Goal: Task Accomplishment & Management: Use online tool/utility

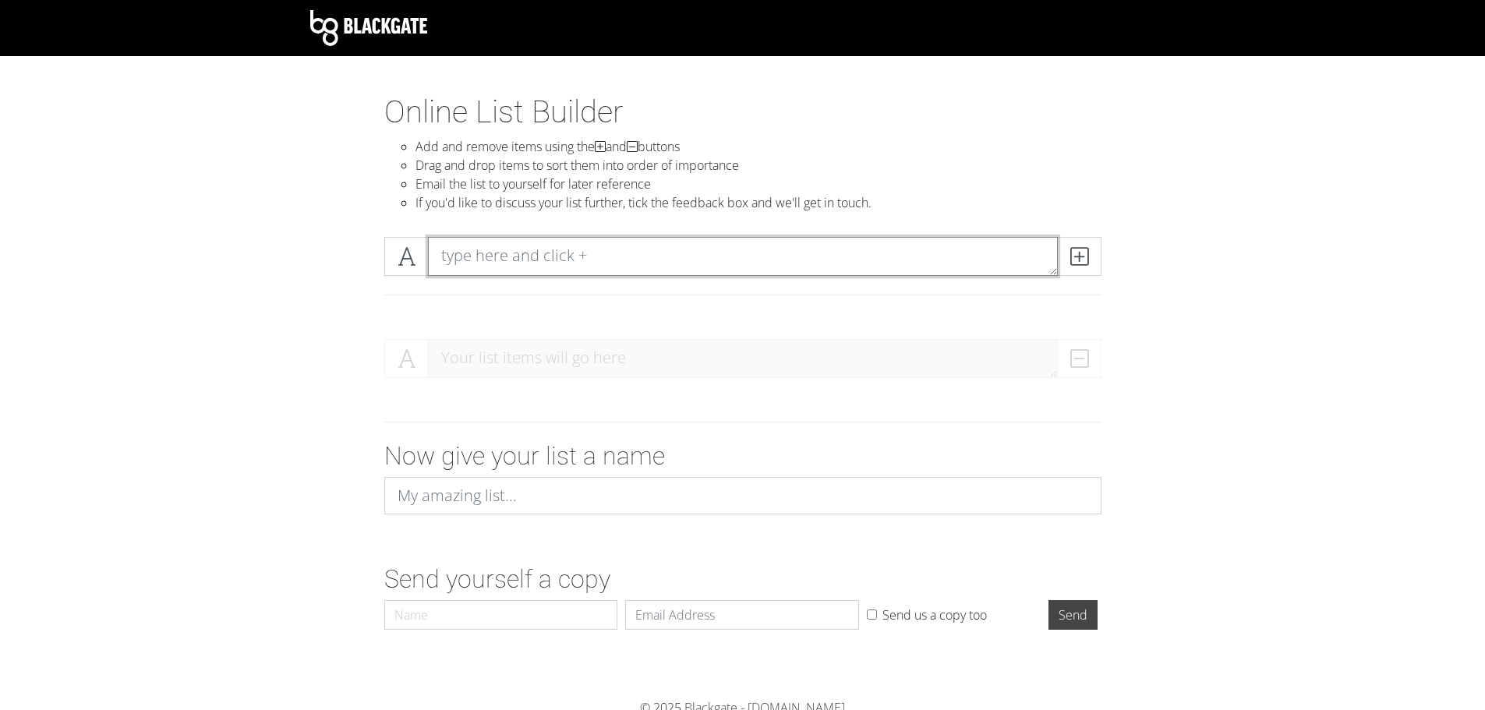
click at [513, 249] on textarea at bounding box center [743, 256] width 630 height 39
type textarea "Process All Business"
click at [1077, 255] on icon at bounding box center [1079, 257] width 18 height 16
click at [840, 254] on textarea at bounding box center [743, 256] width 630 height 39
type textarea "Return all deliverables"
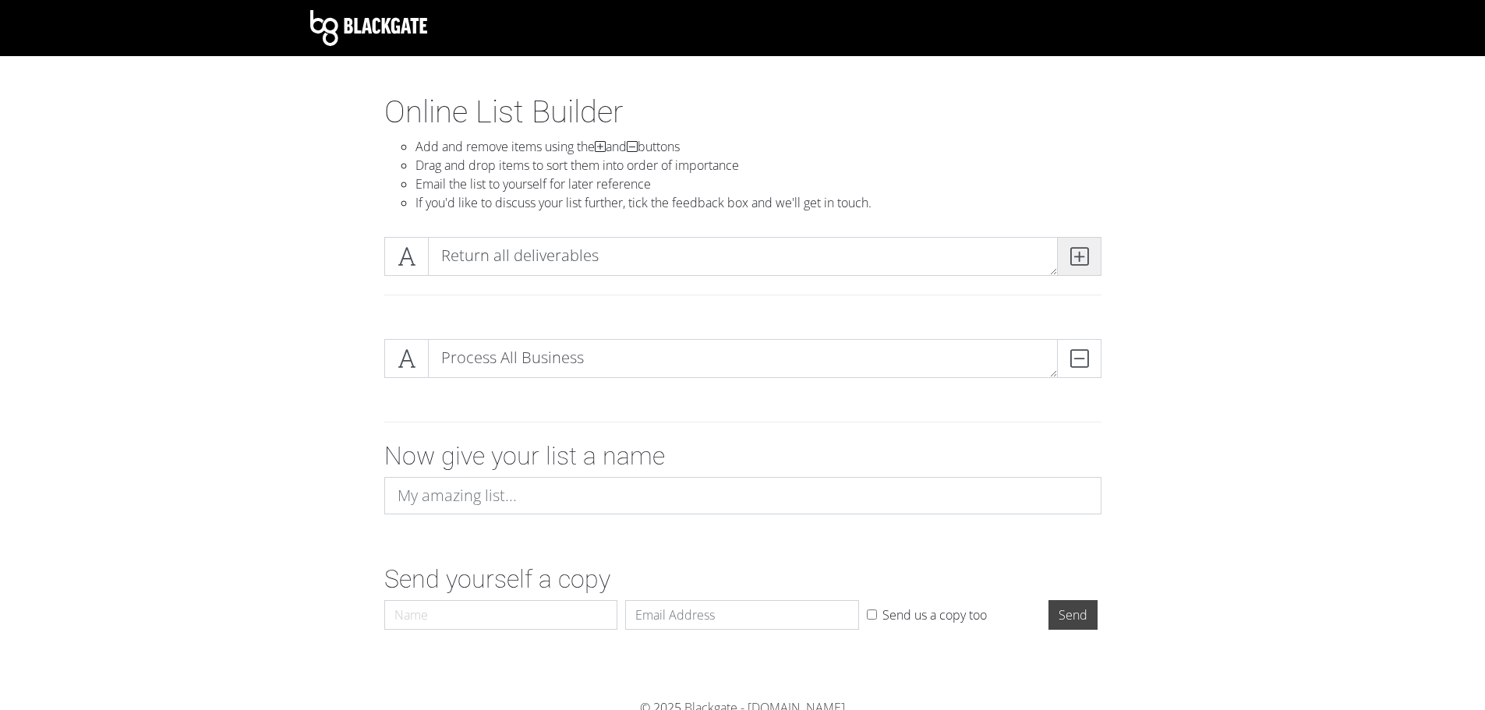
click at [1091, 260] on span at bounding box center [1079, 256] width 44 height 39
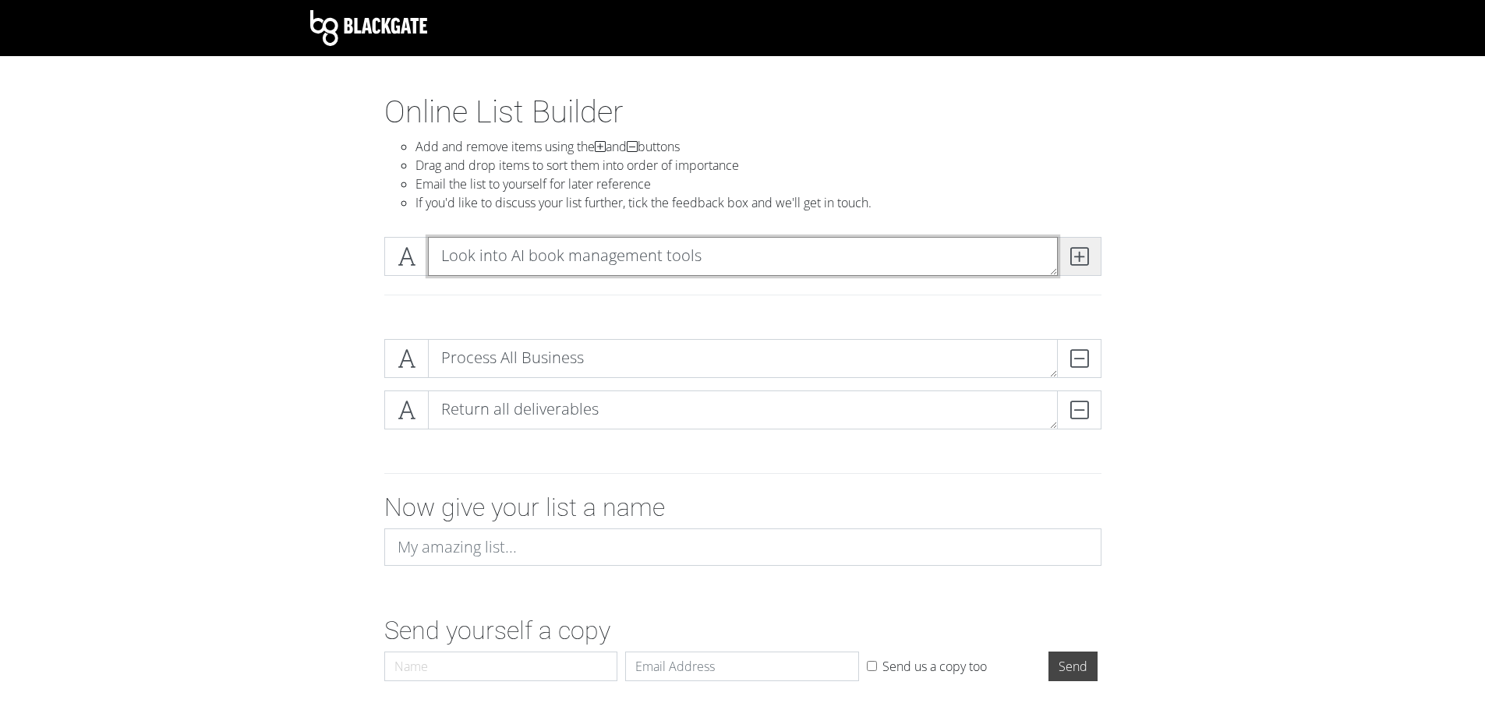
type textarea "Look into AI book management tools"
click at [1064, 255] on span at bounding box center [1079, 256] width 44 height 39
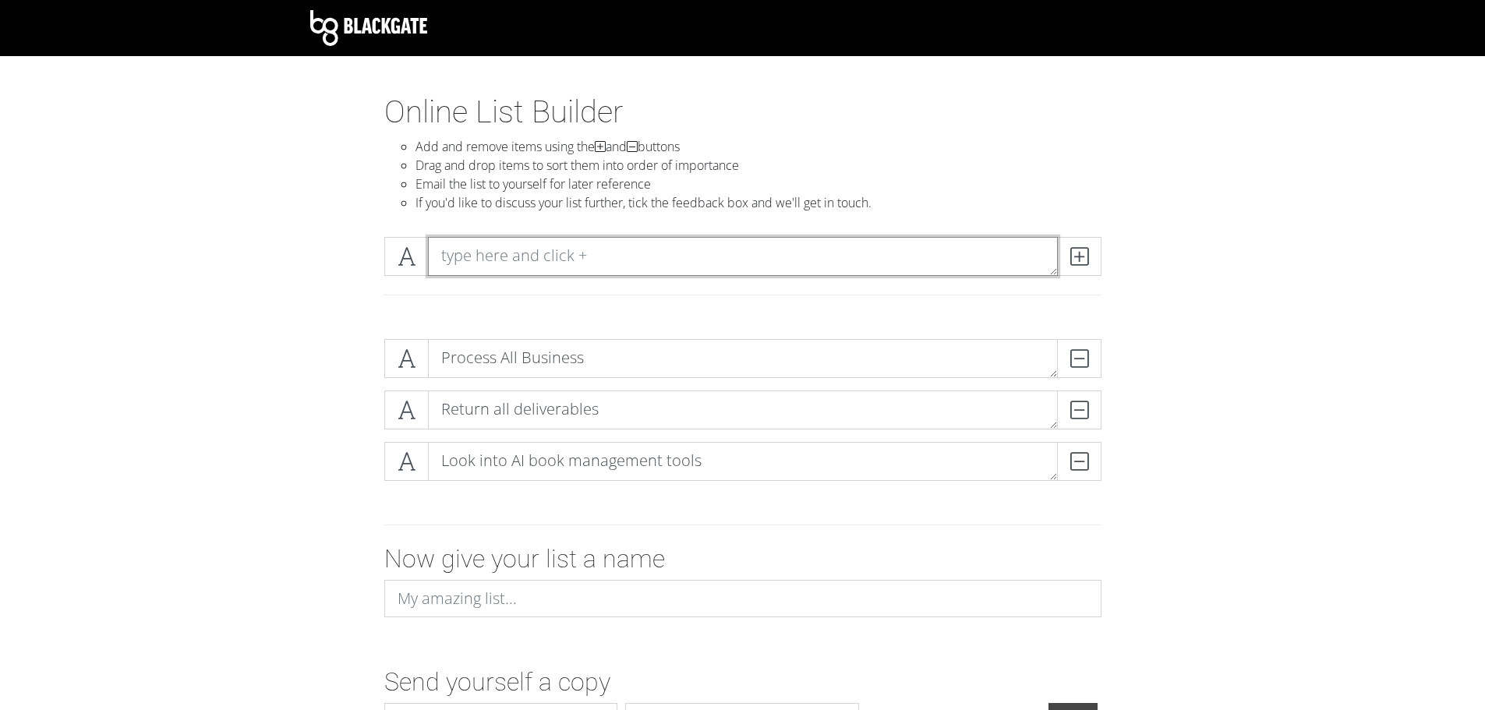
click at [918, 258] on textarea at bounding box center [743, 256] width 630 height 39
type textarea "Buy new fish"
click at [1088, 249] on span at bounding box center [1079, 256] width 44 height 39
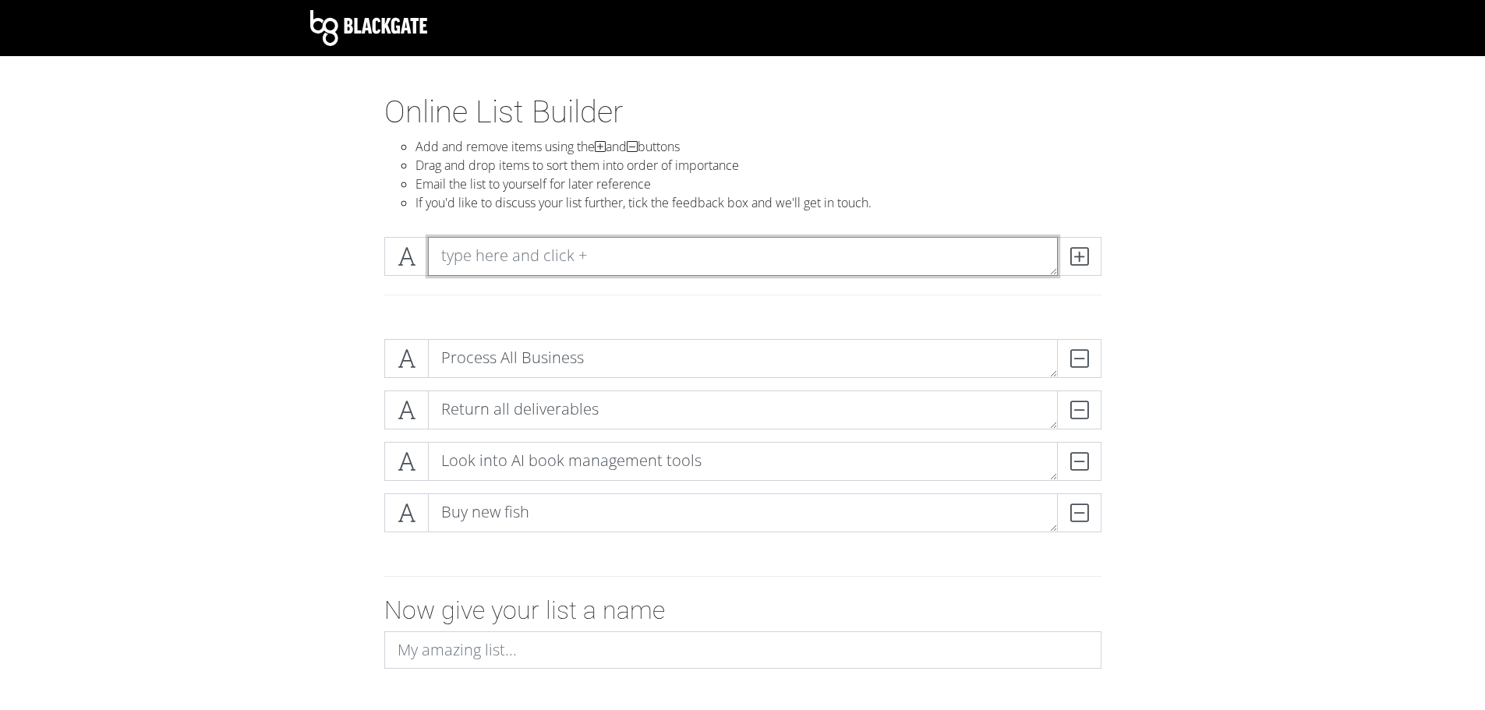
click at [948, 260] on textarea at bounding box center [743, 256] width 630 height 39
type textarea "Buy No Planaria"
click at [1091, 256] on span at bounding box center [1079, 256] width 44 height 39
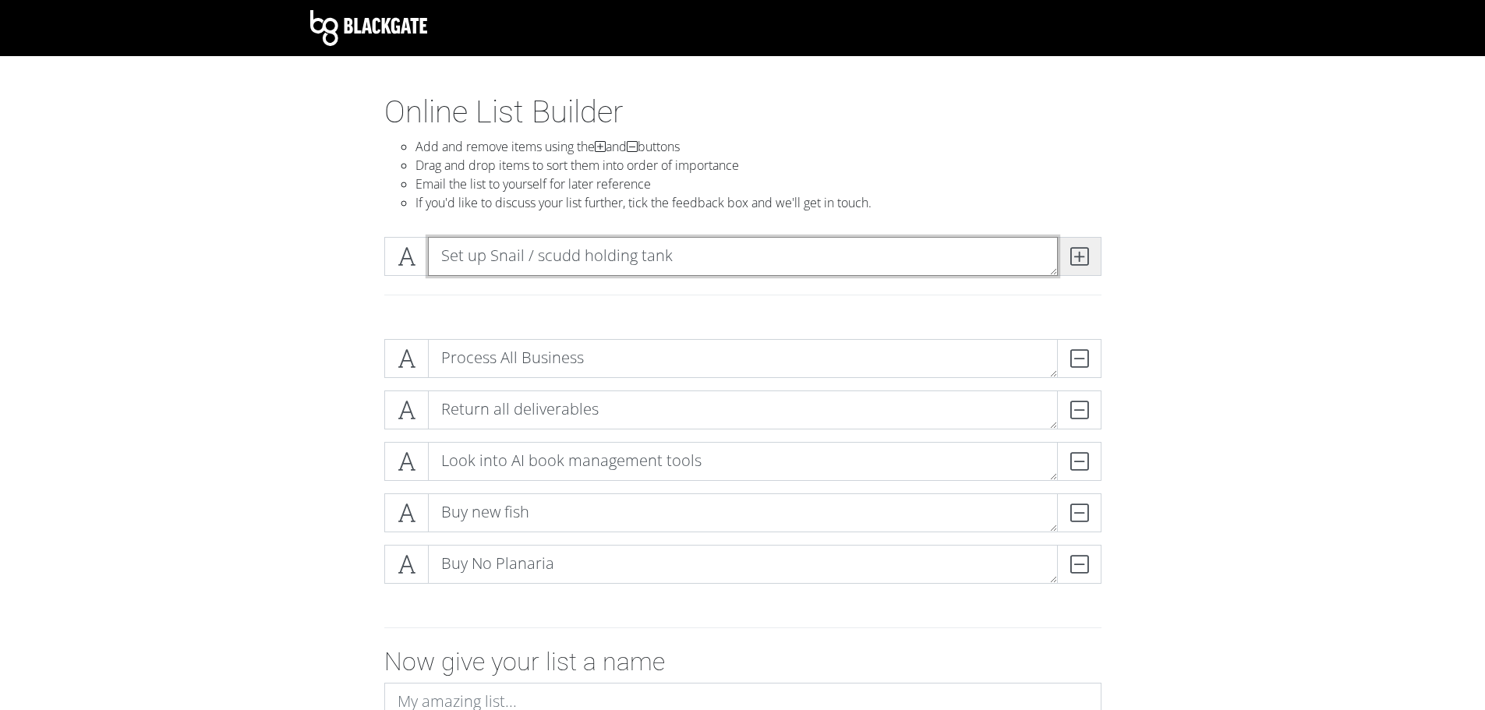
type textarea "Set up Snail / scudd holding tank"
click at [1091, 256] on span at bounding box center [1079, 256] width 44 height 39
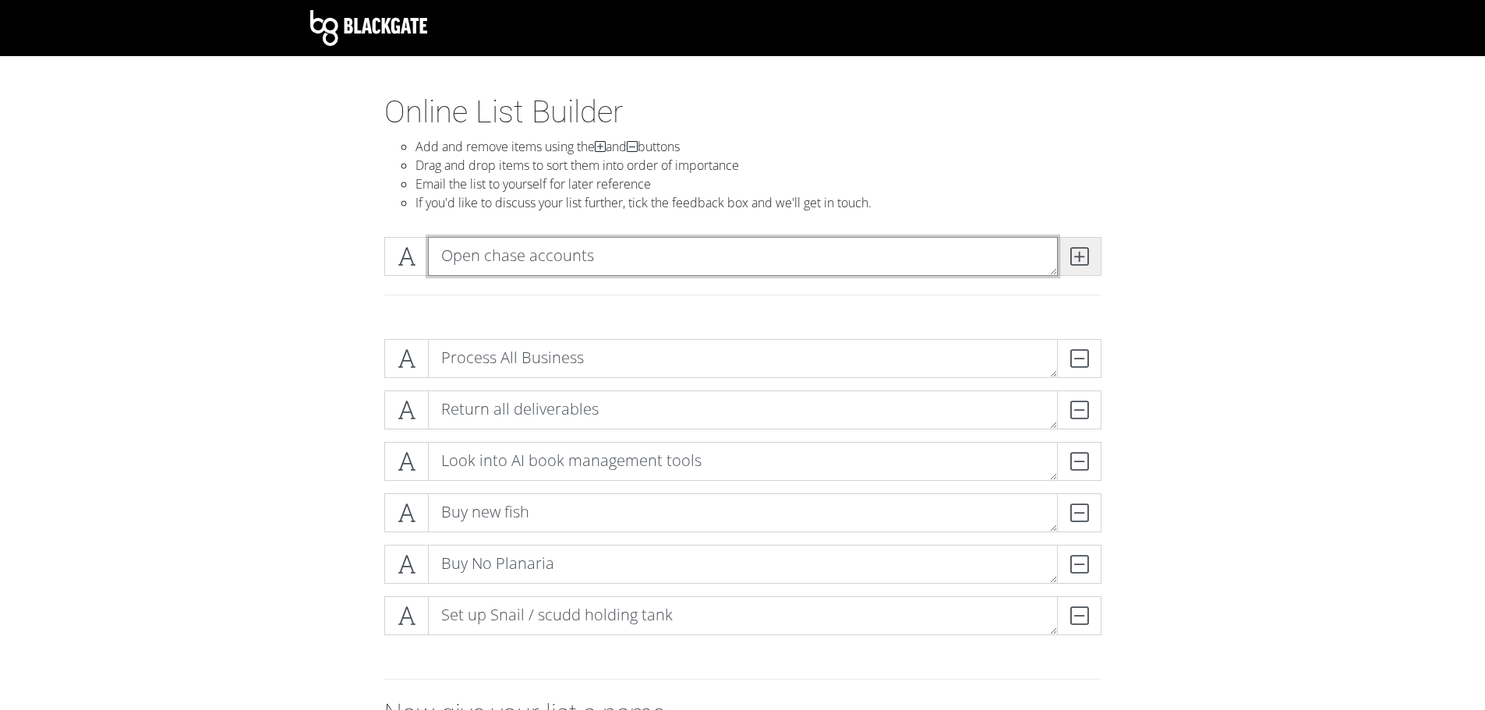
type textarea "Open chase accounts"
click at [1070, 263] on icon at bounding box center [1079, 257] width 18 height 16
type textarea "Chase Saphire preferred"
click at [1092, 261] on span at bounding box center [1079, 256] width 44 height 39
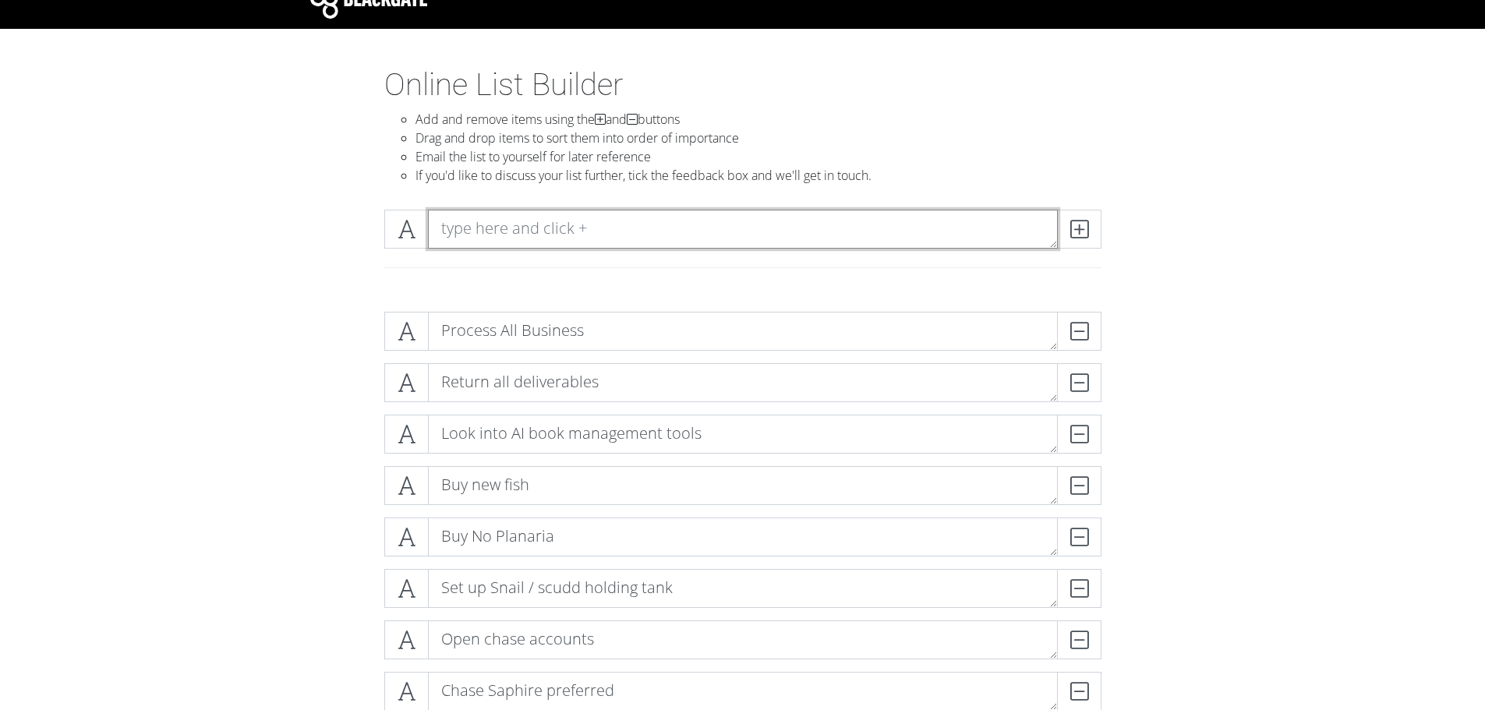
scroll to position [88, 0]
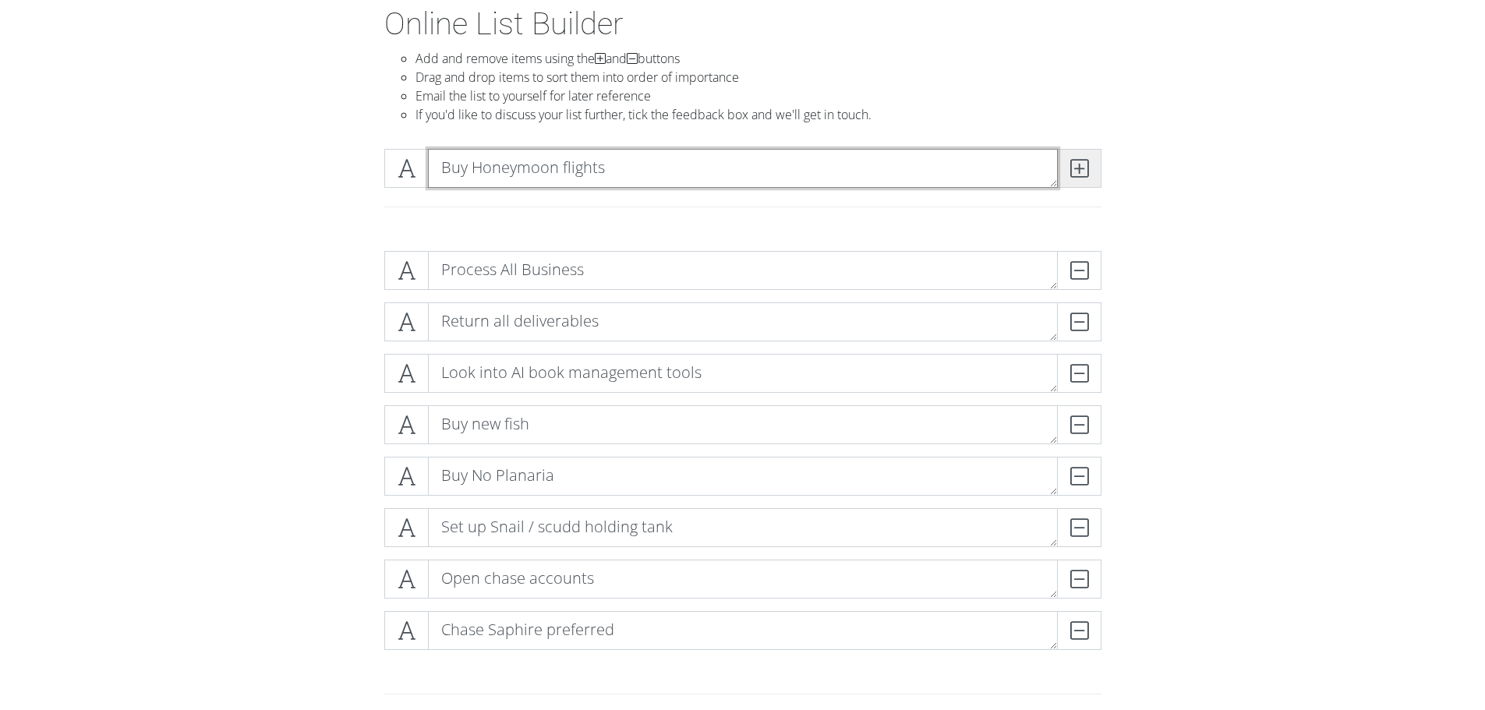
type textarea "Buy Honeymoon flights"
click at [1075, 176] on icon at bounding box center [1079, 169] width 18 height 16
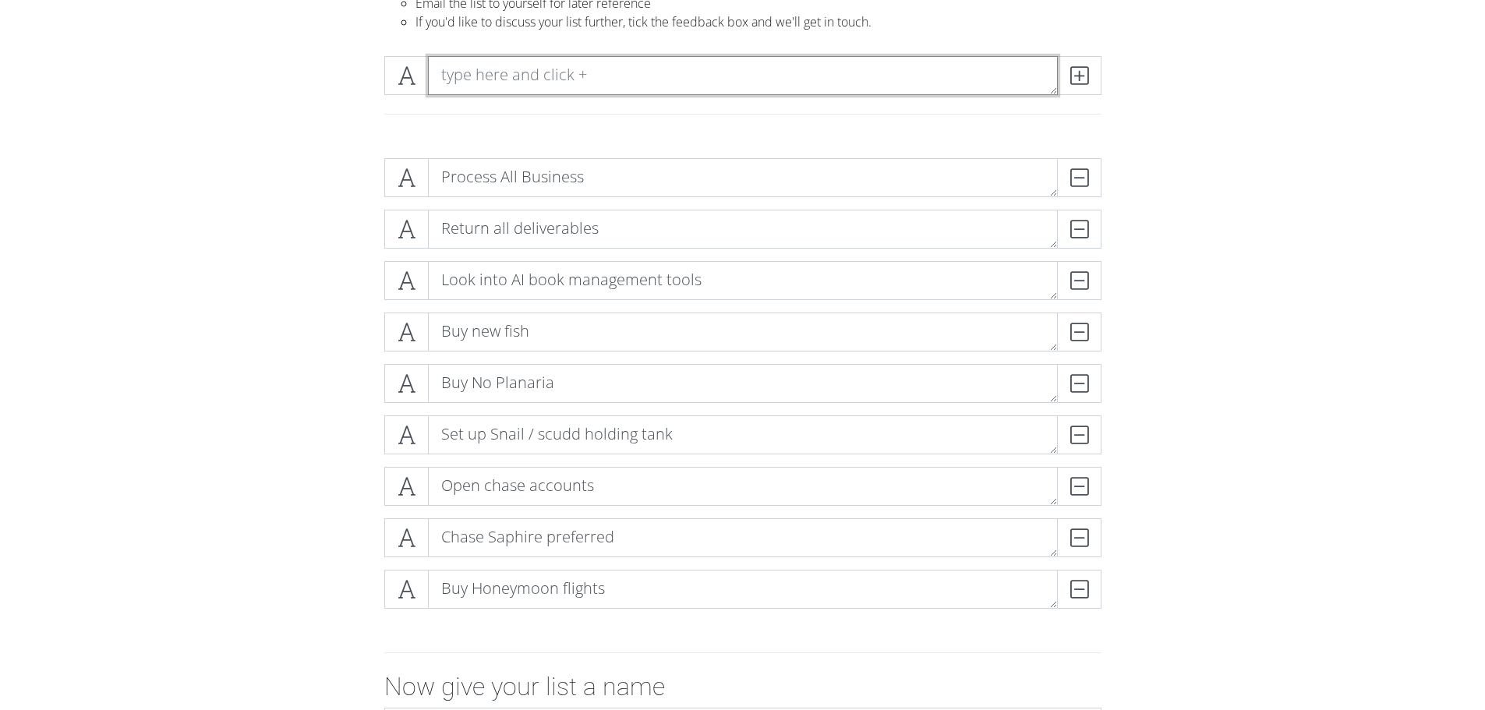
scroll to position [182, 0]
